Goal: Find specific page/section: Find specific page/section

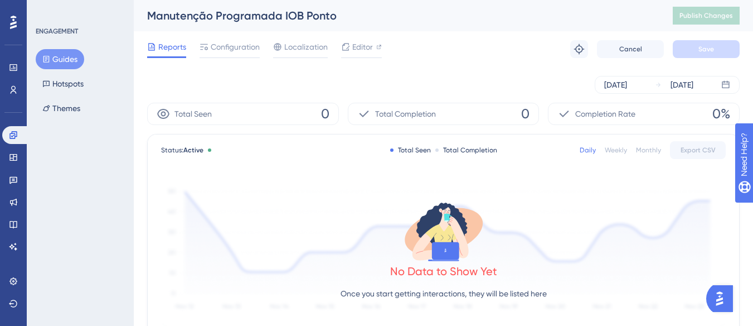
click at [439, 52] on div "Reports Configuration Localization Editor Troubleshoot Cancel Save" at bounding box center [443, 49] width 593 height 36
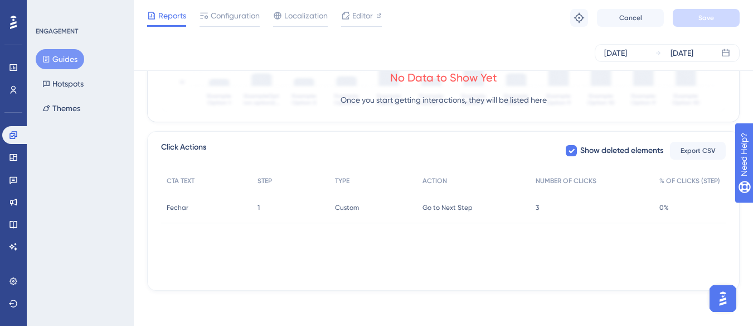
scroll to position [381, 0]
